Goal: Navigation & Orientation: Find specific page/section

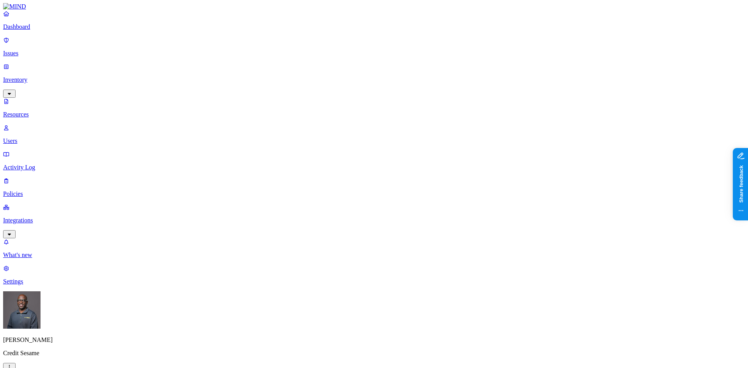
click at [40, 30] on p "Dashboard" at bounding box center [374, 26] width 742 height 7
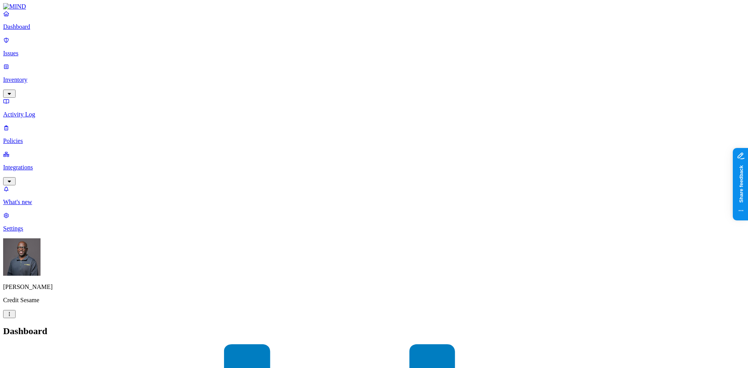
click at [37, 164] on p "Integrations" at bounding box center [374, 167] width 742 height 7
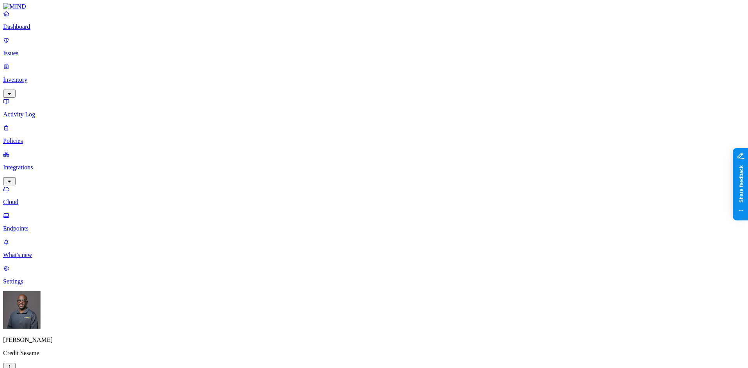
click at [32, 30] on p "Dashboard" at bounding box center [374, 26] width 742 height 7
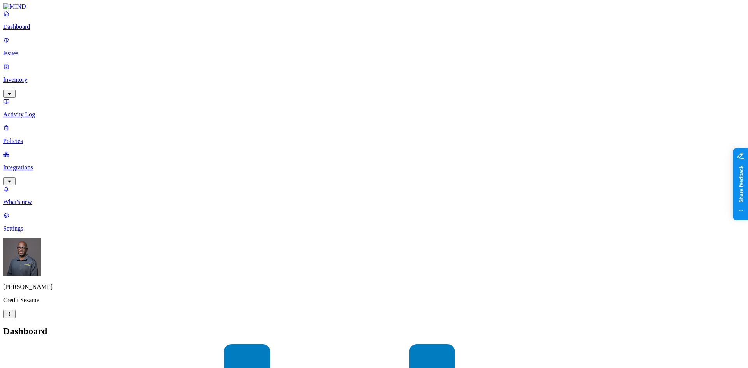
click at [32, 76] on p "Inventory" at bounding box center [374, 79] width 742 height 7
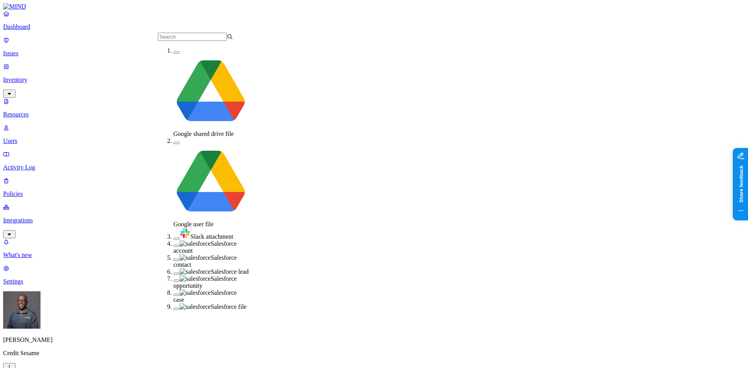
click at [173, 245] on button "button" at bounding box center [176, 246] width 6 height 2
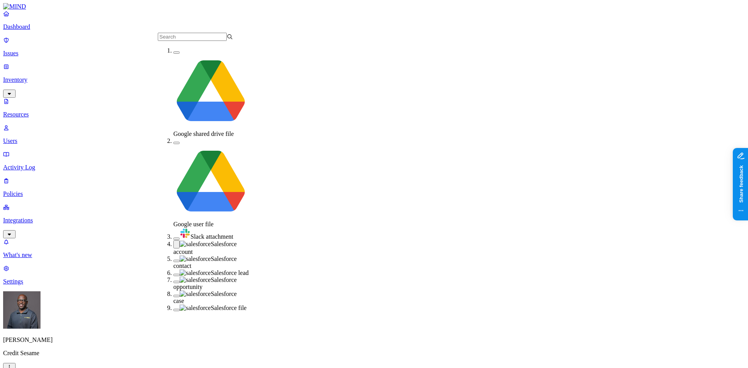
scroll to position [12, 0]
click at [173, 309] on button "button" at bounding box center [176, 310] width 6 height 2
click at [173, 295] on button "button" at bounding box center [176, 296] width 6 height 2
click at [173, 281] on button "button" at bounding box center [176, 282] width 6 height 2
click at [173, 274] on button "button" at bounding box center [176, 275] width 6 height 2
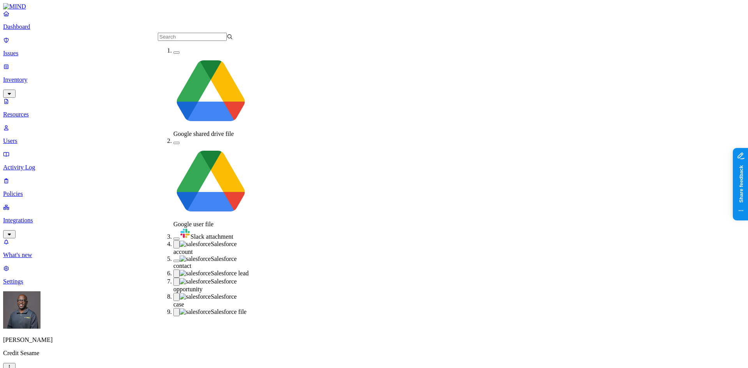
click at [173, 260] on button "button" at bounding box center [176, 261] width 6 height 2
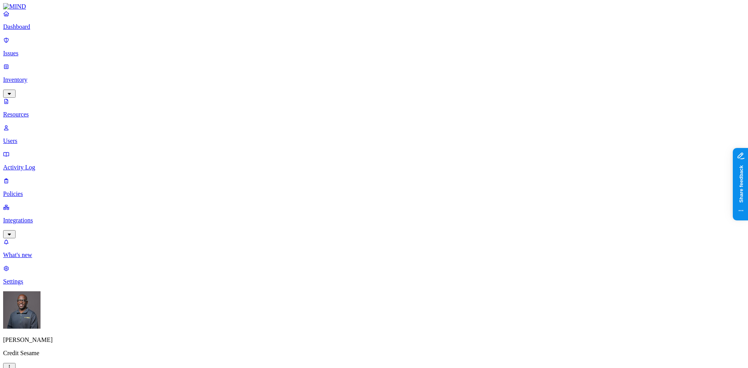
click at [39, 138] on p "Users" at bounding box center [374, 141] width 742 height 7
click at [22, 30] on p "Dashboard" at bounding box center [374, 26] width 742 height 7
